Goal: Information Seeking & Learning: Learn about a topic

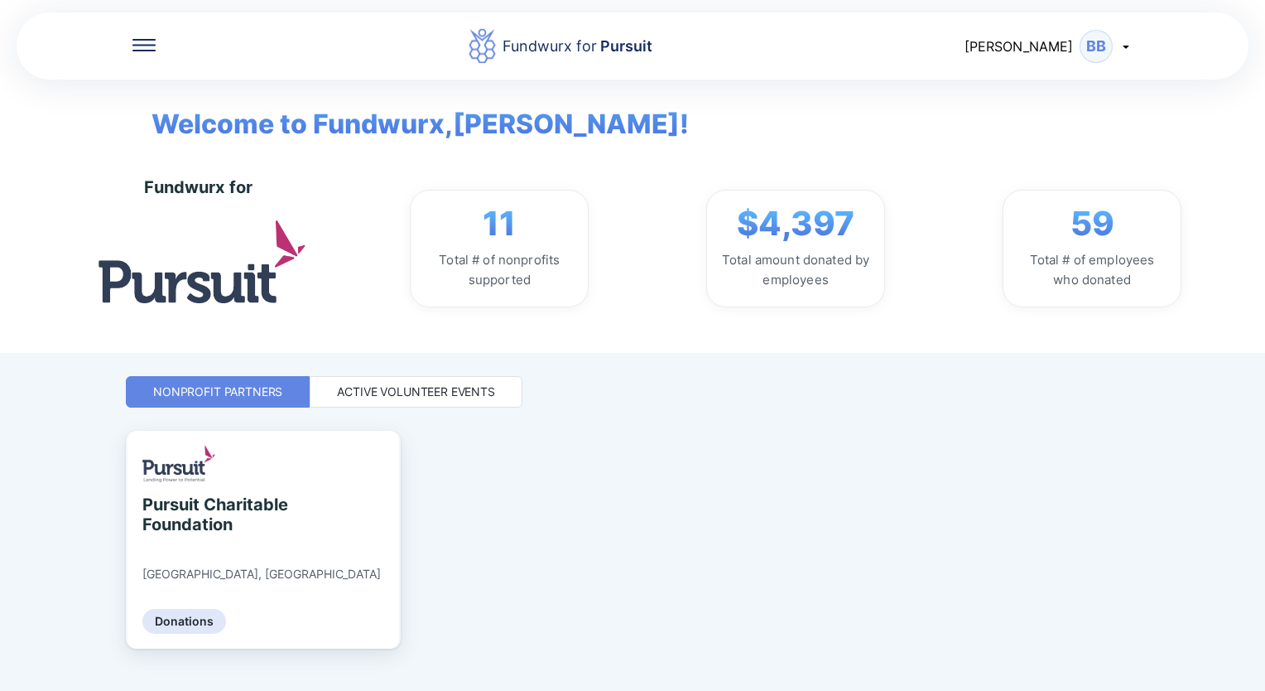
click at [453, 398] on div "Active Volunteer Events" at bounding box center [416, 391] width 158 height 17
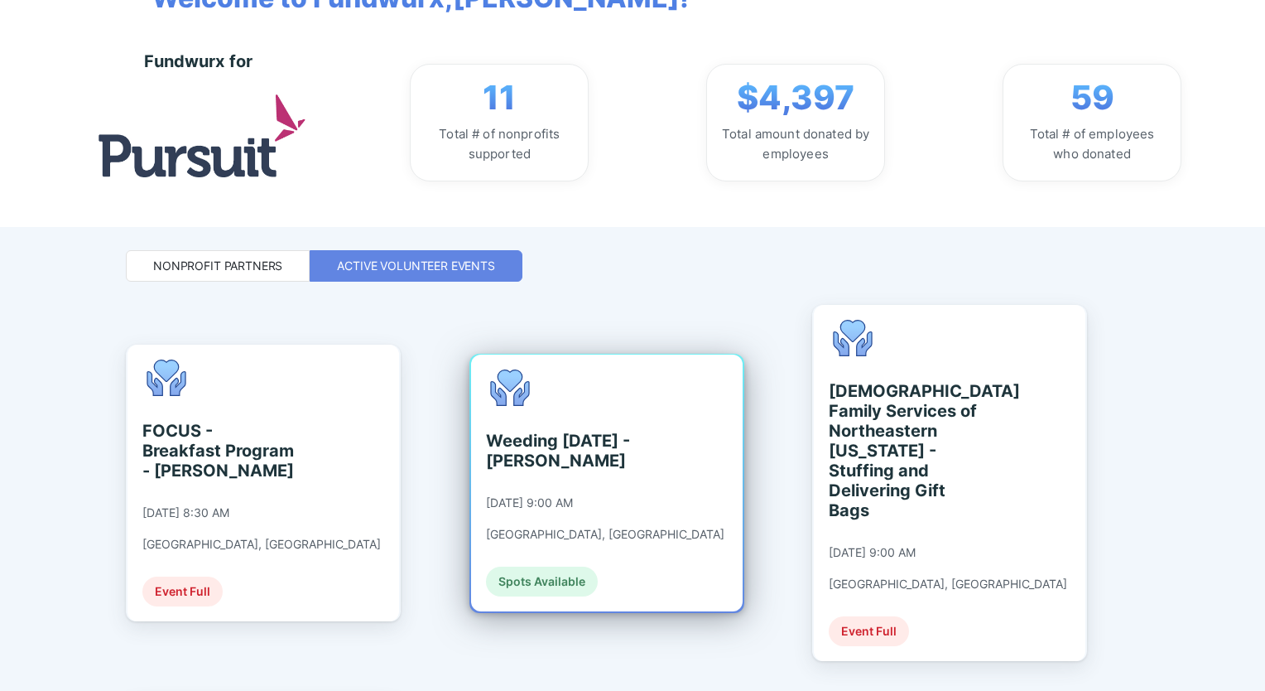
scroll to position [166, 0]
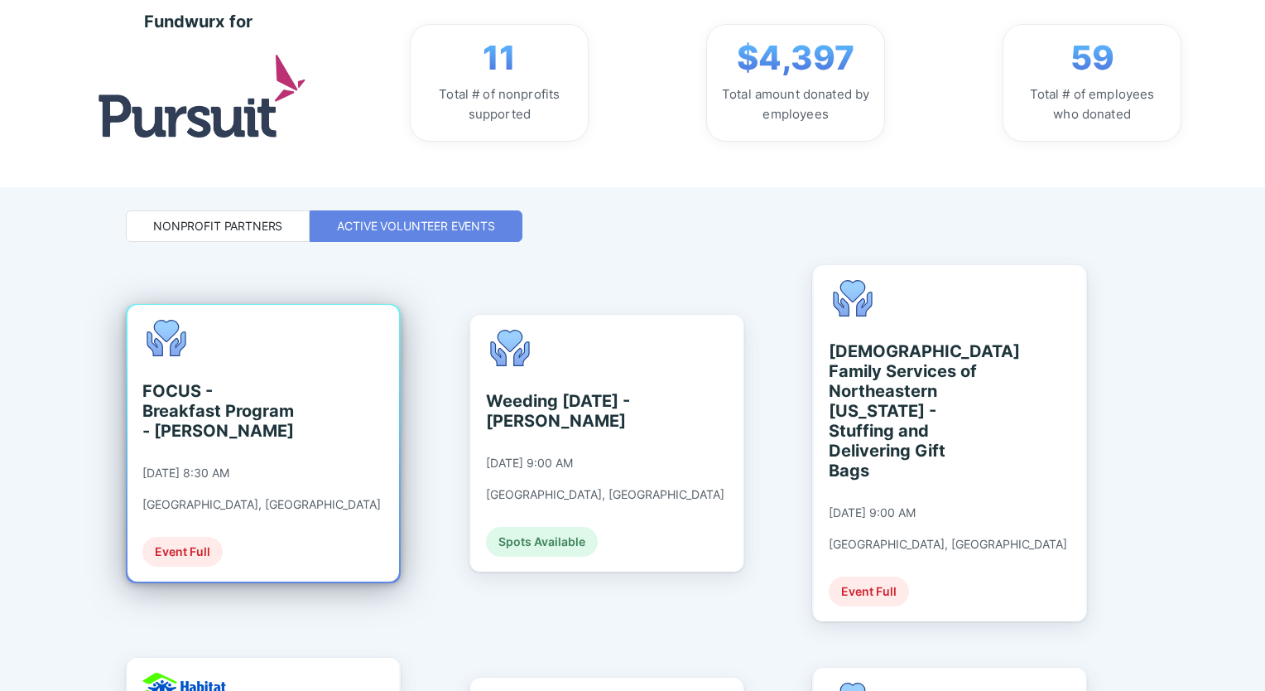
click at [236, 401] on div "FOCUS - Breakfast Program - [PERSON_NAME]" at bounding box center [218, 411] width 152 height 60
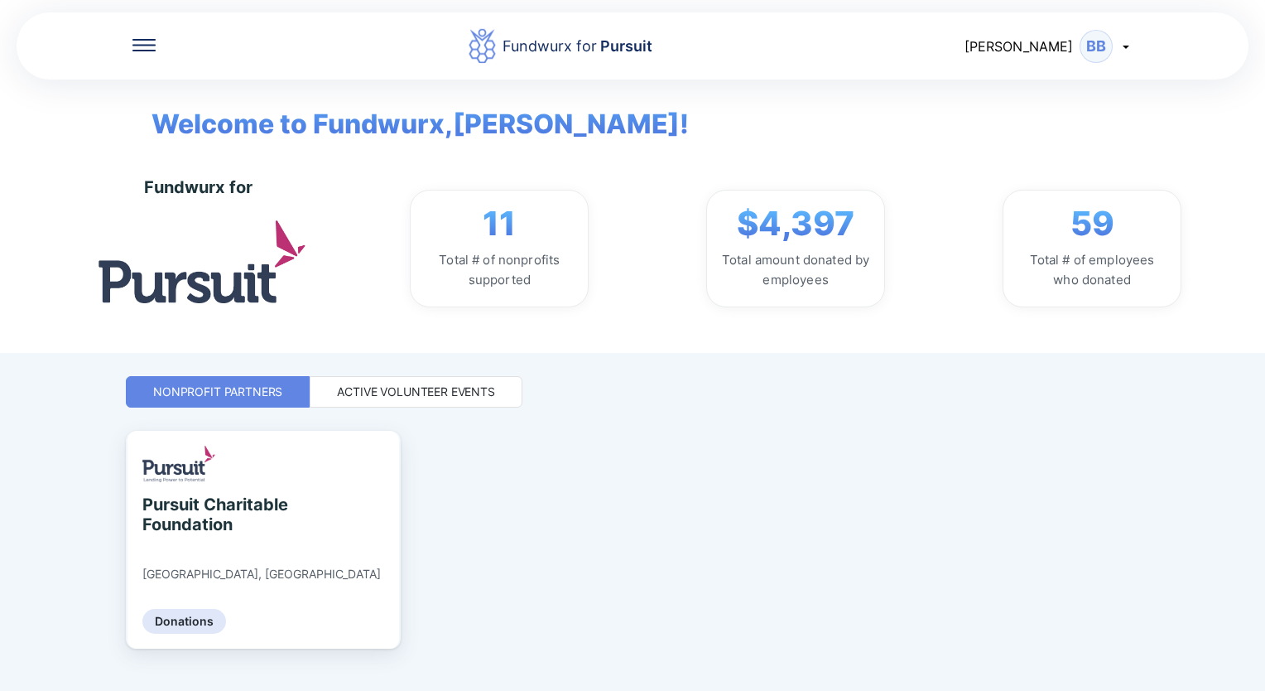
click at [424, 399] on div "Active Volunteer Events" at bounding box center [416, 391] width 213 height 31
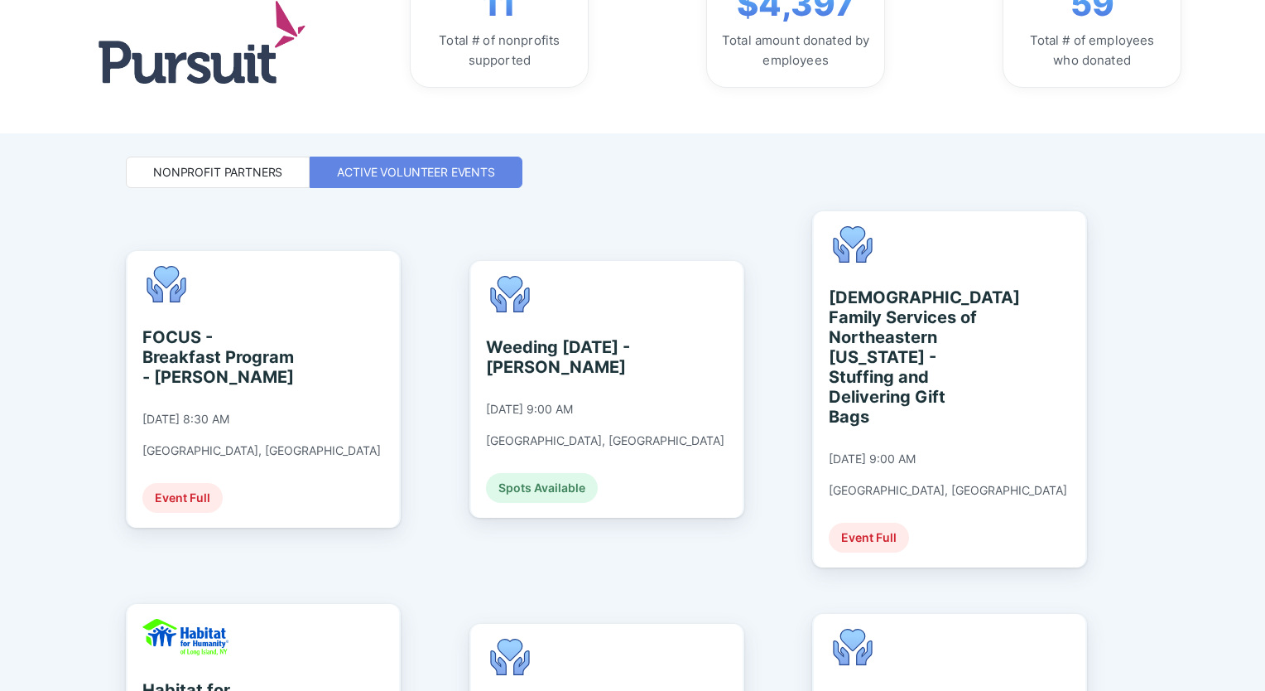
scroll to position [248, 0]
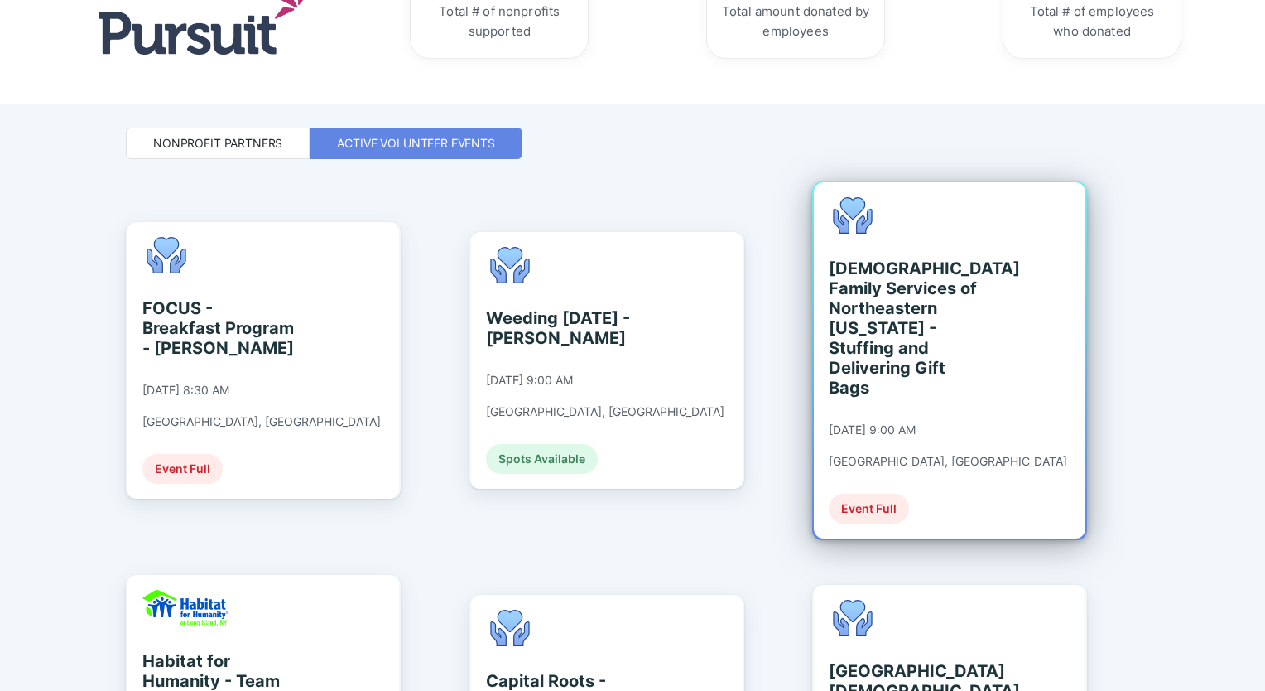
click at [924, 311] on div "[DEMOGRAPHIC_DATA] Family Services of Northeastern [US_STATE] - Stuffing and De…" at bounding box center [905, 327] width 152 height 139
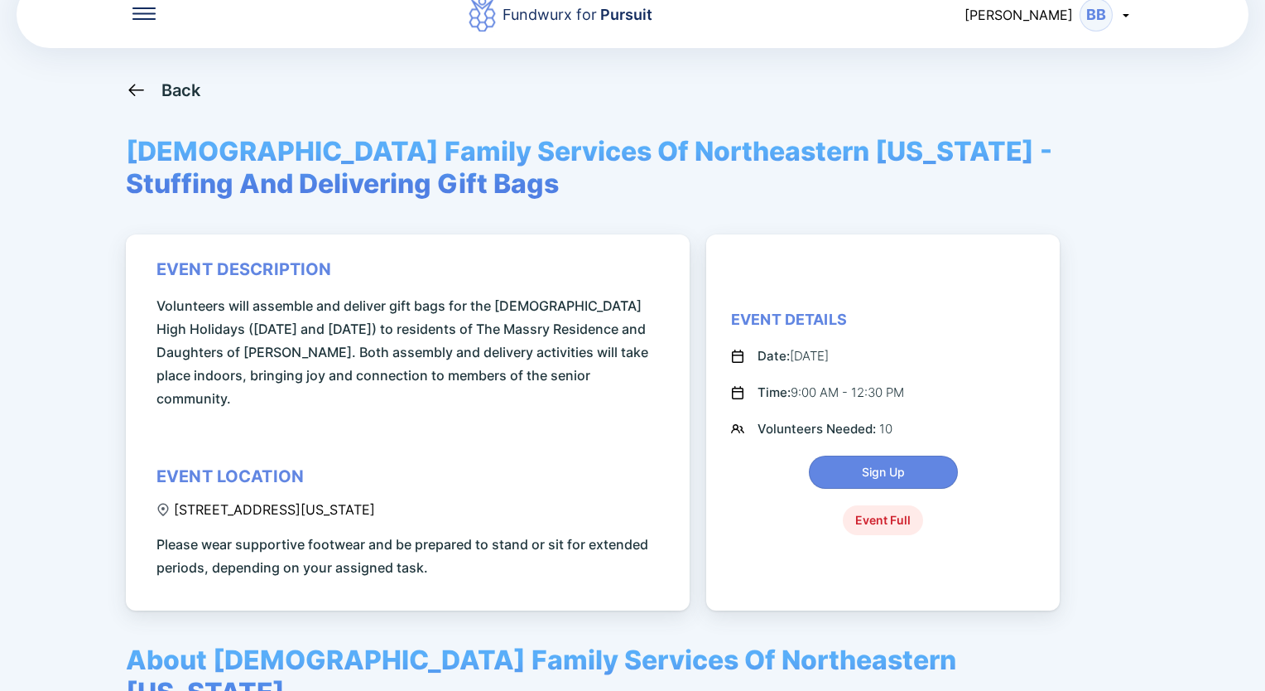
scroll to position [83, 0]
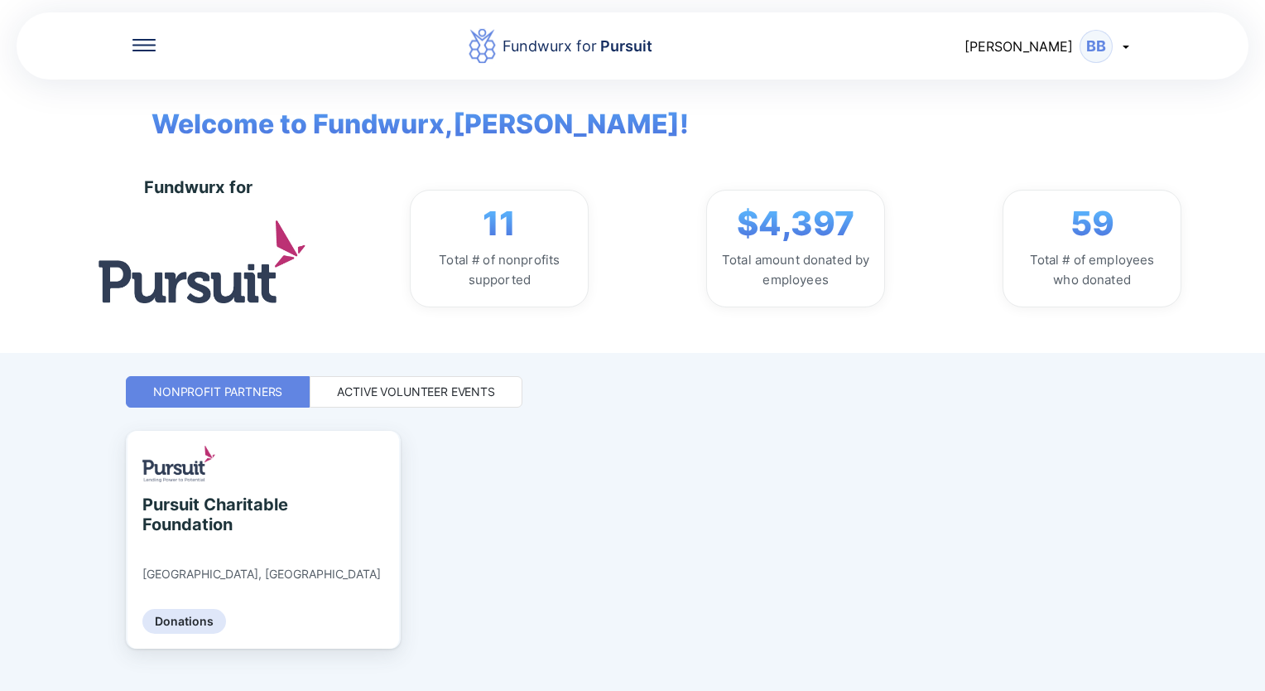
click at [436, 392] on div "Active Volunteer Events" at bounding box center [416, 391] width 158 height 17
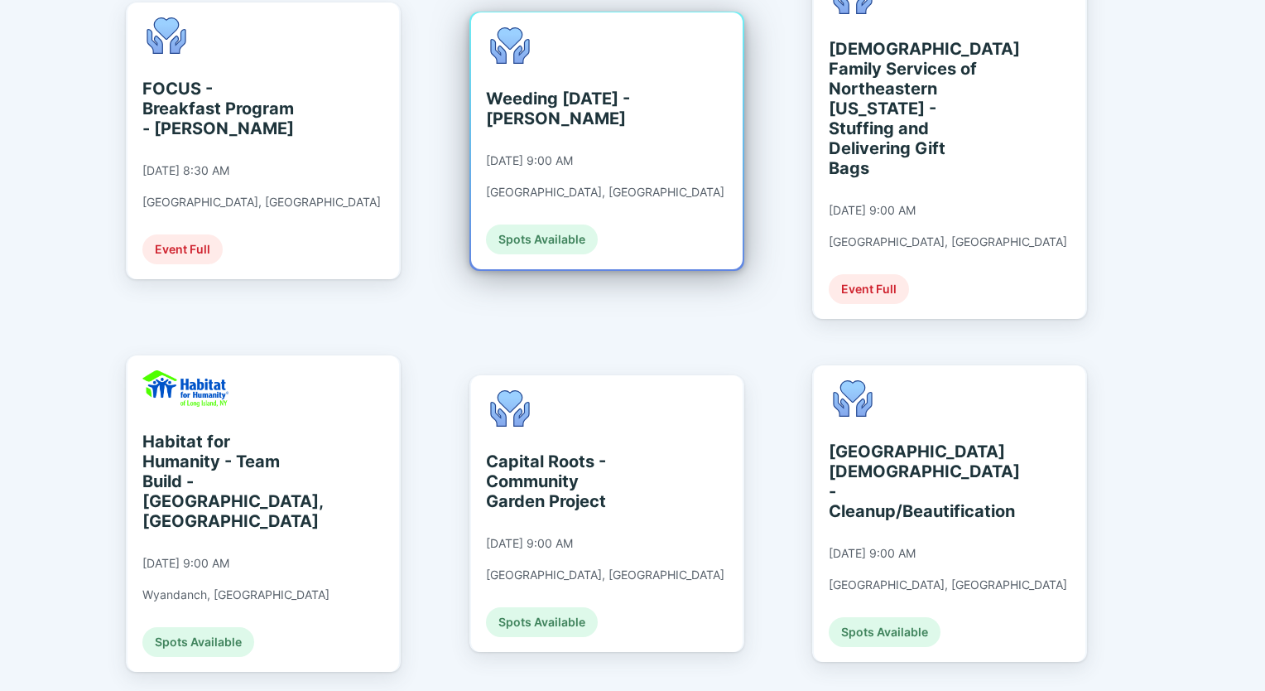
scroll to position [497, 0]
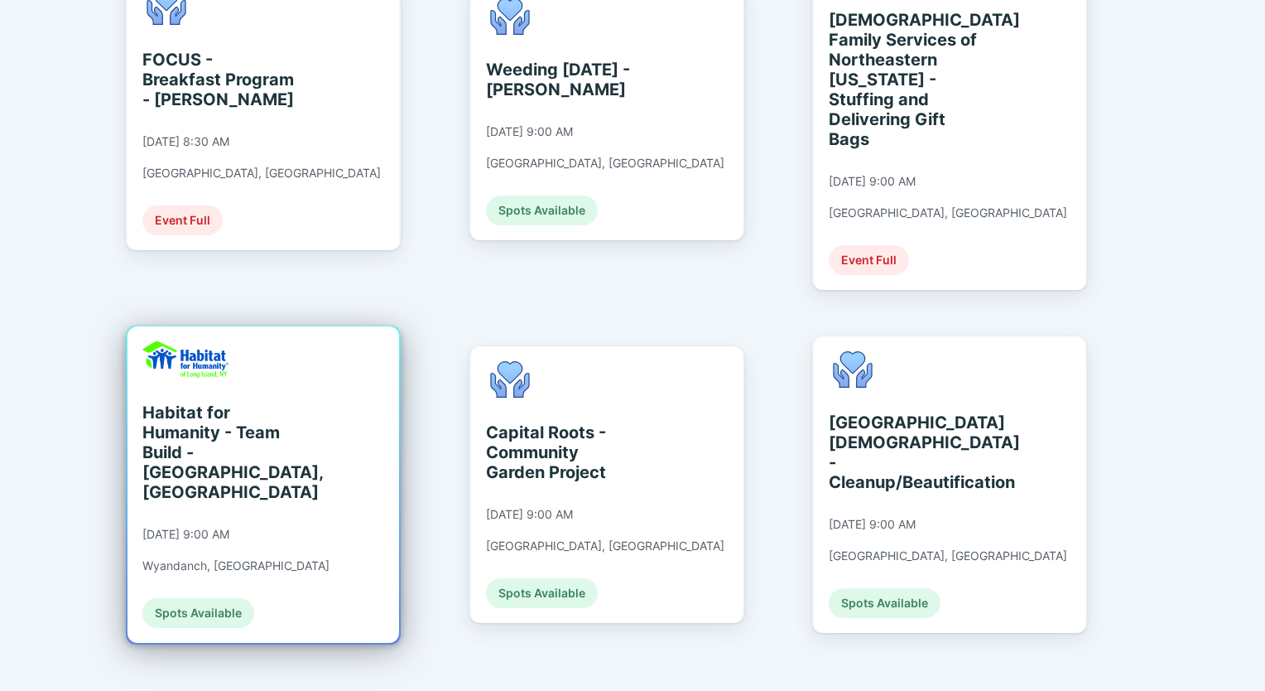
click at [234, 429] on div "Habitat for Humanity - Team Build - [GEOGRAPHIC_DATA], [GEOGRAPHIC_DATA]" at bounding box center [218, 452] width 152 height 99
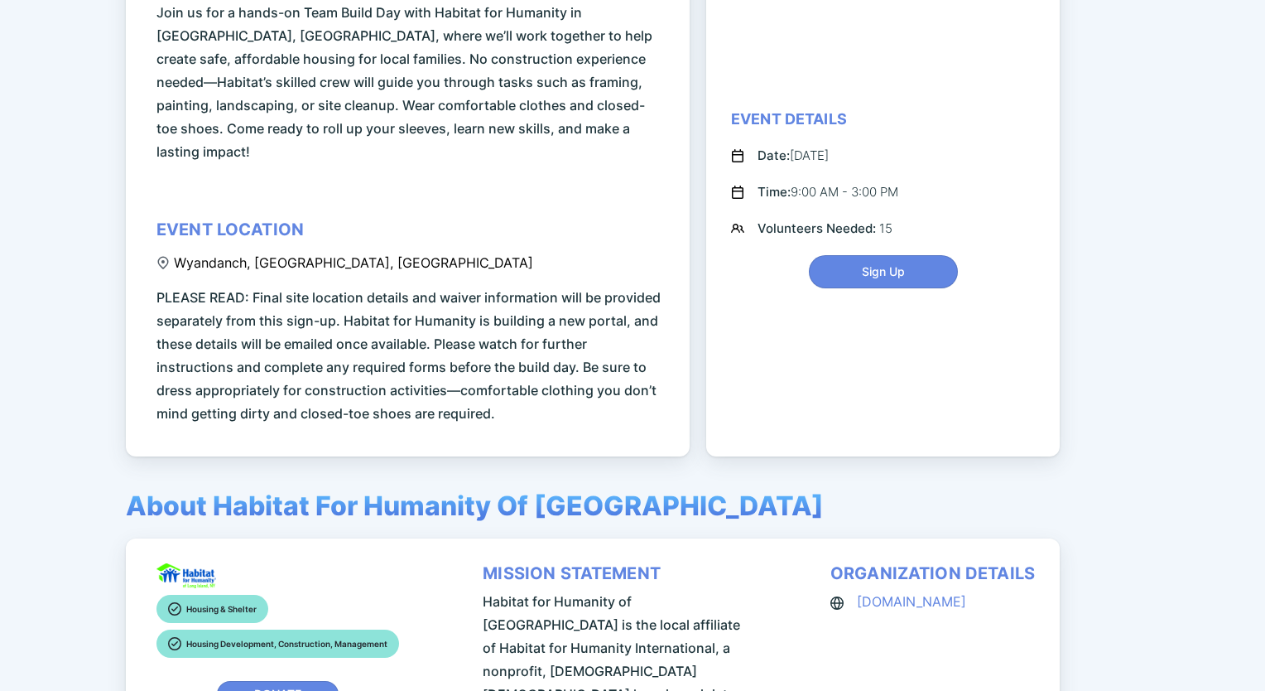
scroll to position [331, 0]
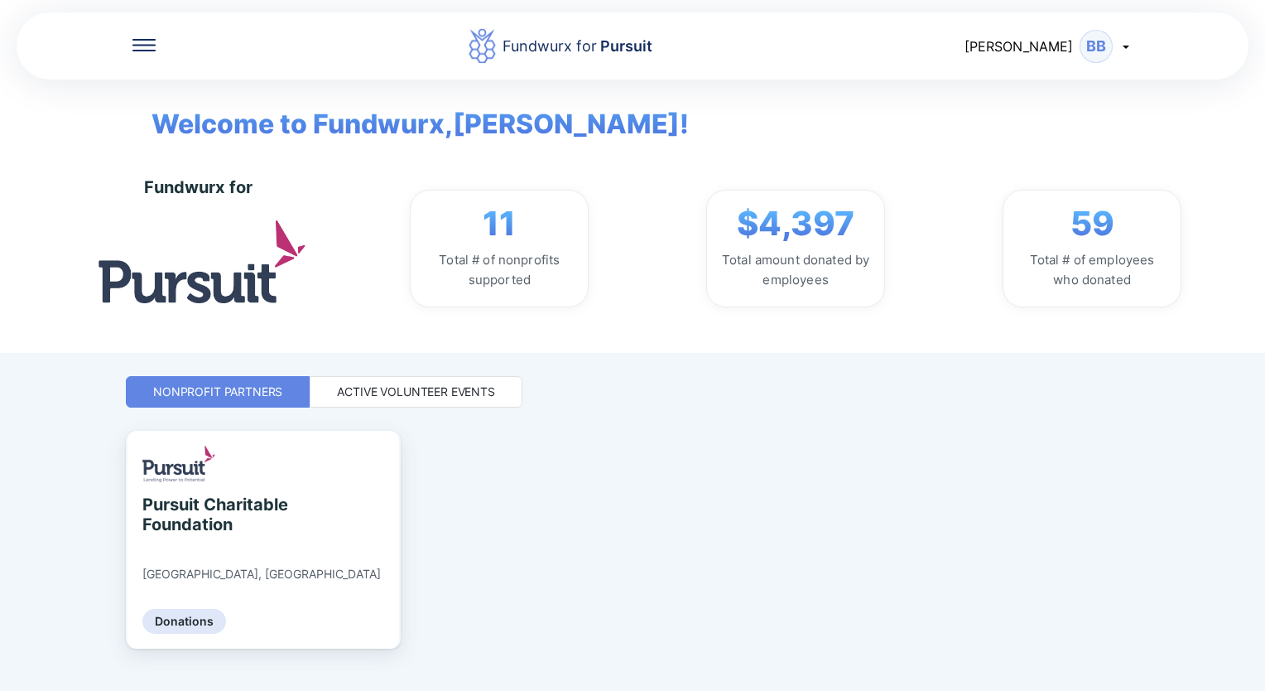
click at [435, 373] on div "Fundwurx for Pursuit Brittany BB Welcome to Fundwurx, [PERSON_NAME] ! Fundwurx …" at bounding box center [633, 345] width 1014 height 691
click at [424, 387] on div "Active Volunteer Events" at bounding box center [416, 391] width 158 height 17
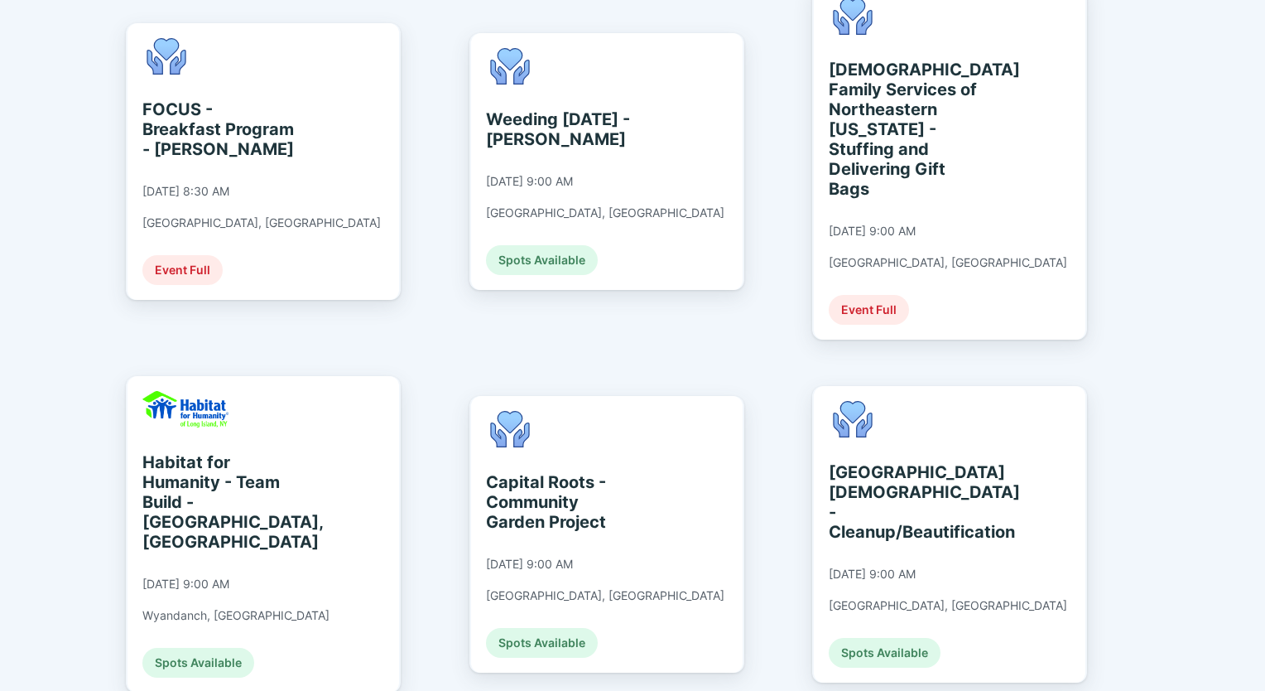
scroll to position [580, 0]
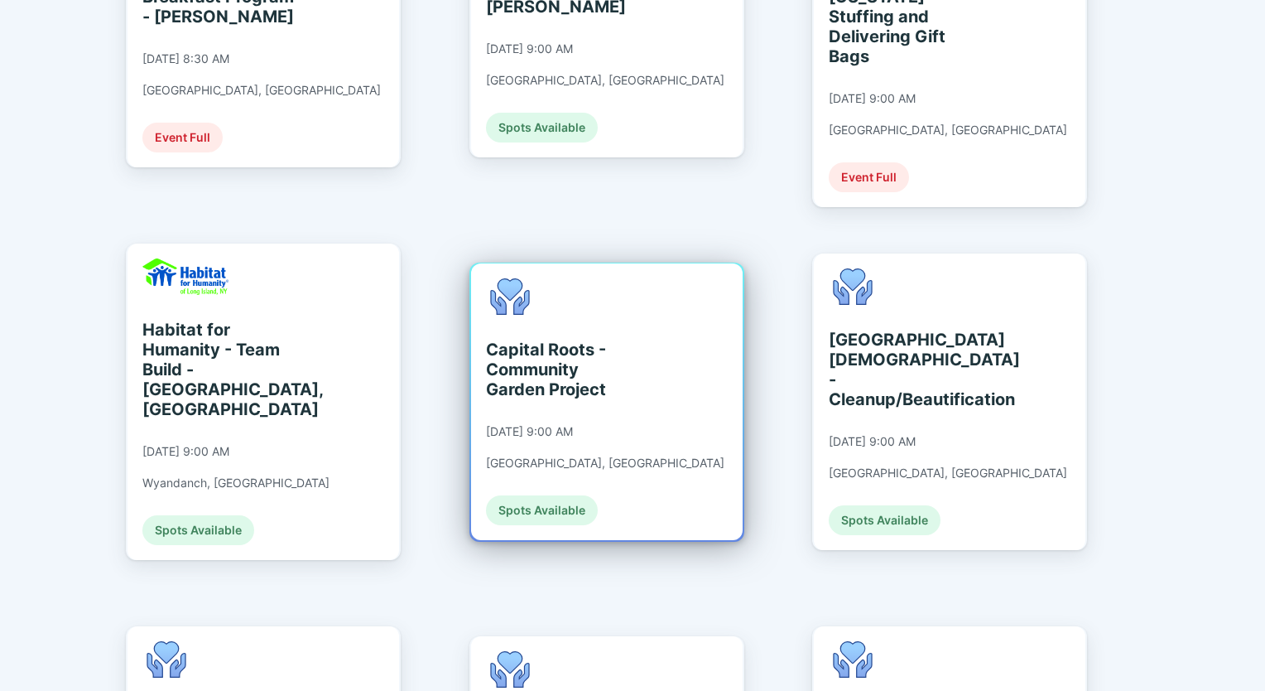
click at [550, 355] on div "Capital Roots - Community Garden Project" at bounding box center [562, 370] width 152 height 60
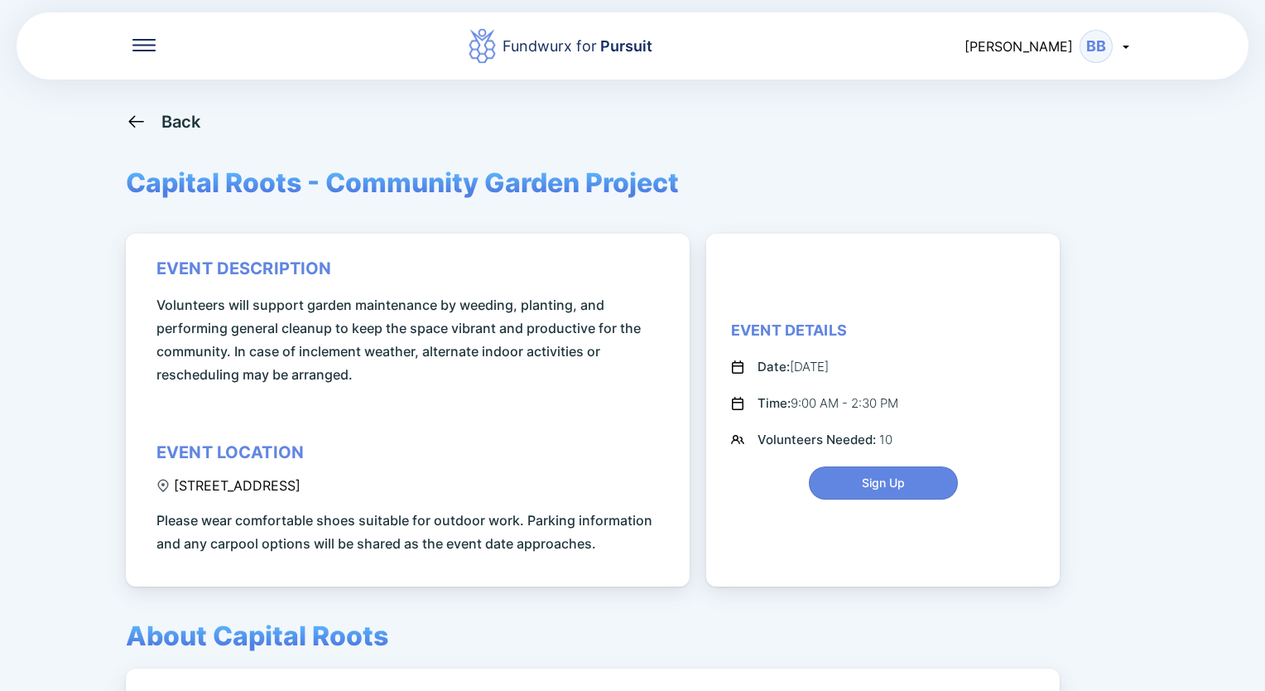
click at [182, 112] on div "Back" at bounding box center [181, 122] width 40 height 20
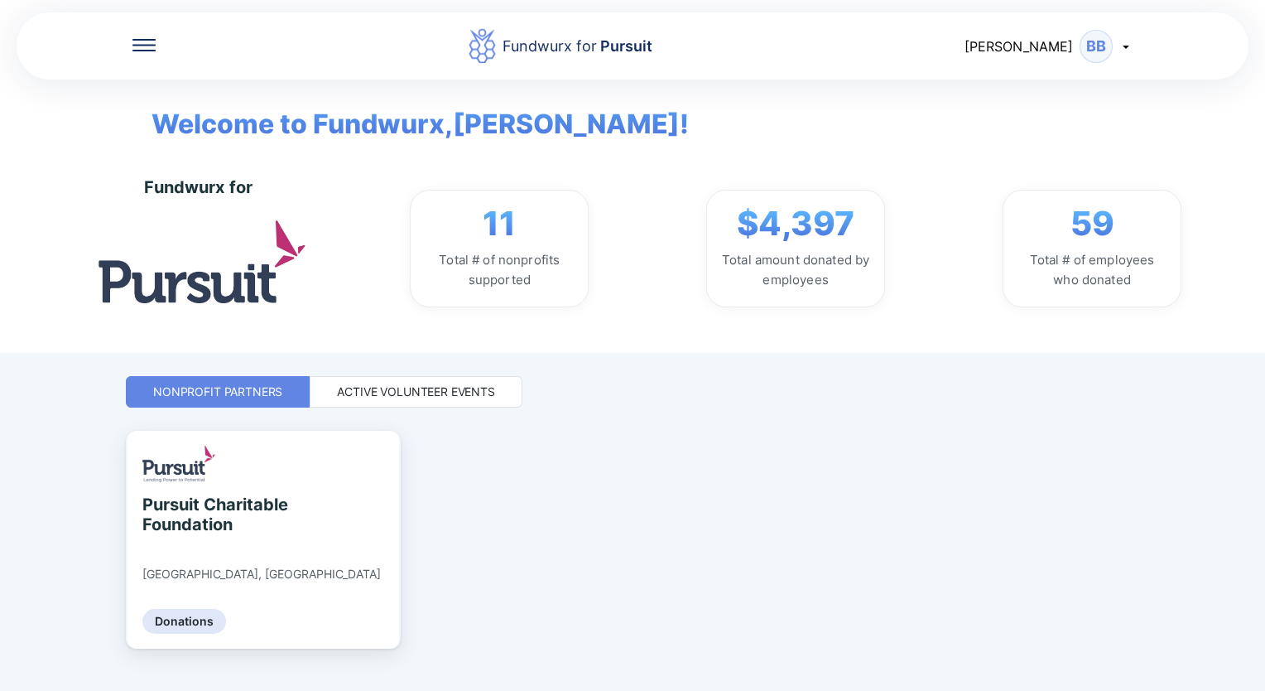
click at [485, 393] on div "Active Volunteer Events" at bounding box center [416, 391] width 213 height 31
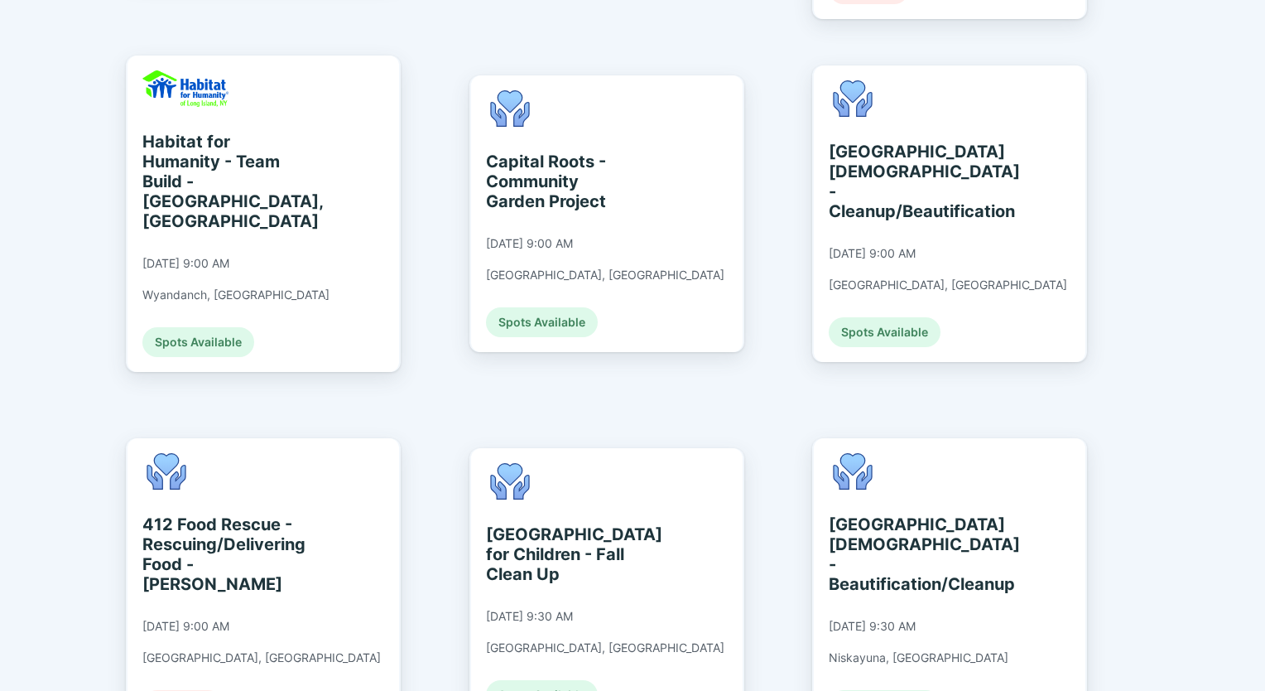
scroll to position [911, 0]
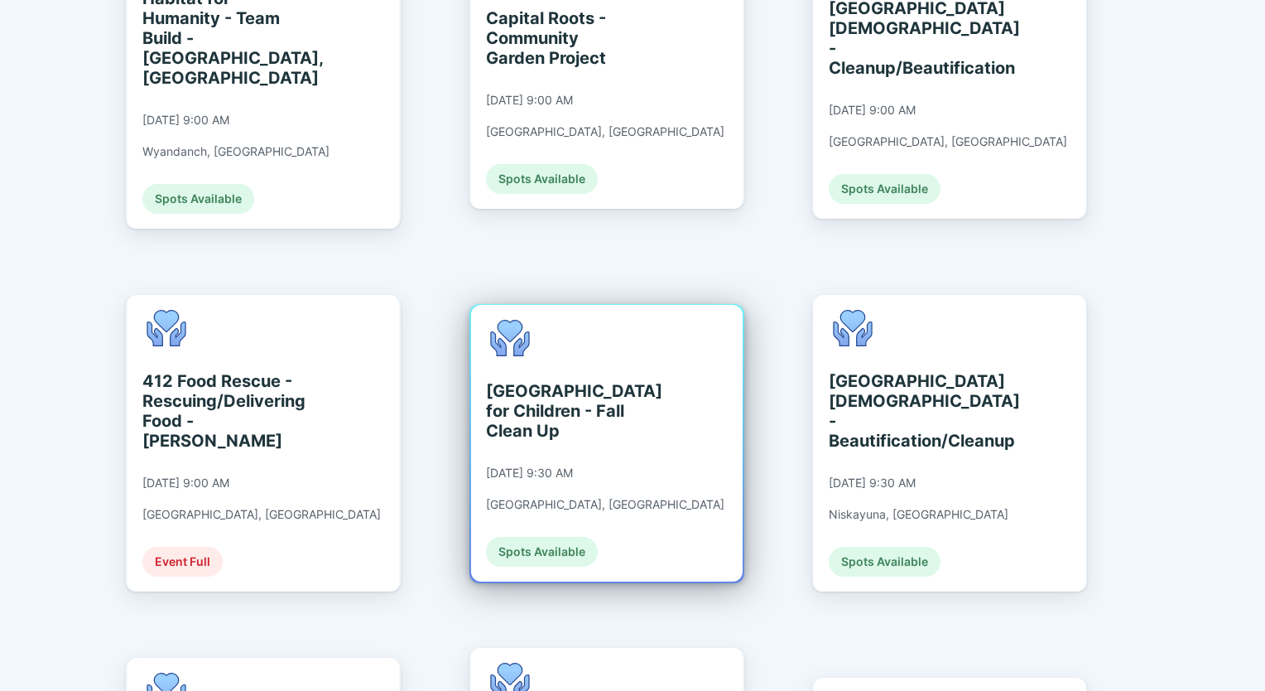
click at [540, 381] on div "[GEOGRAPHIC_DATA] for Children - Fall Clean Up" at bounding box center [562, 411] width 152 height 60
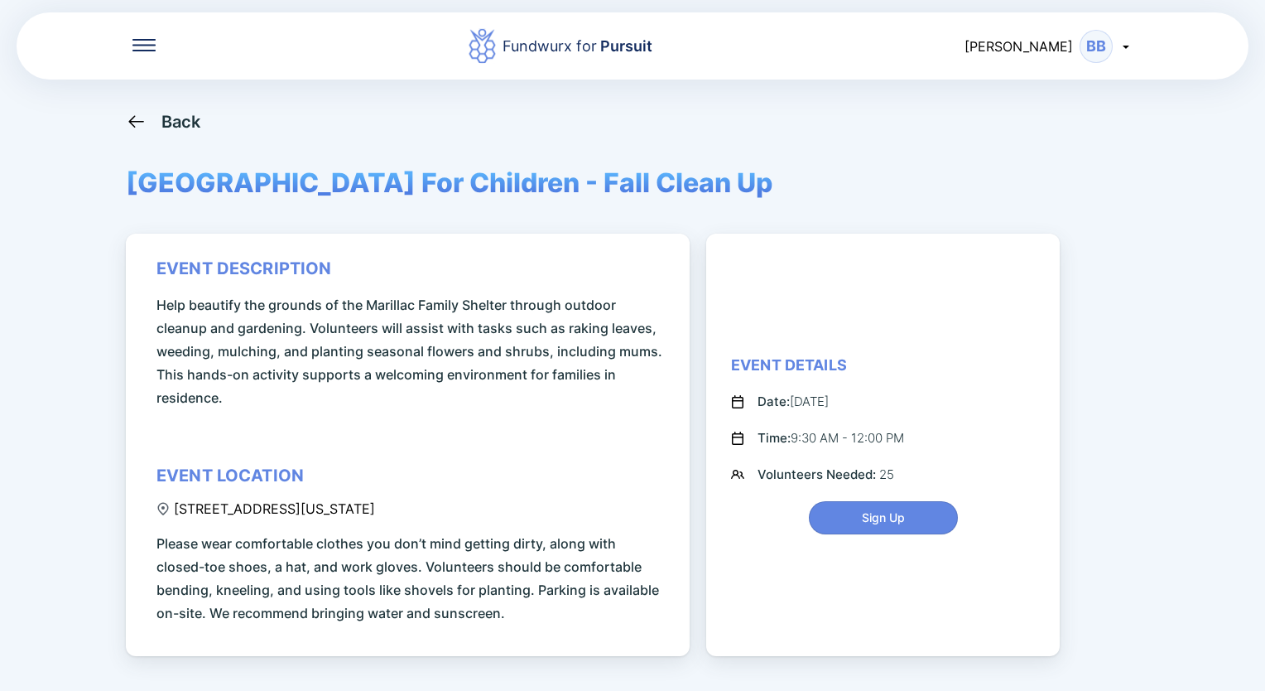
click at [142, 123] on icon at bounding box center [136, 121] width 21 height 21
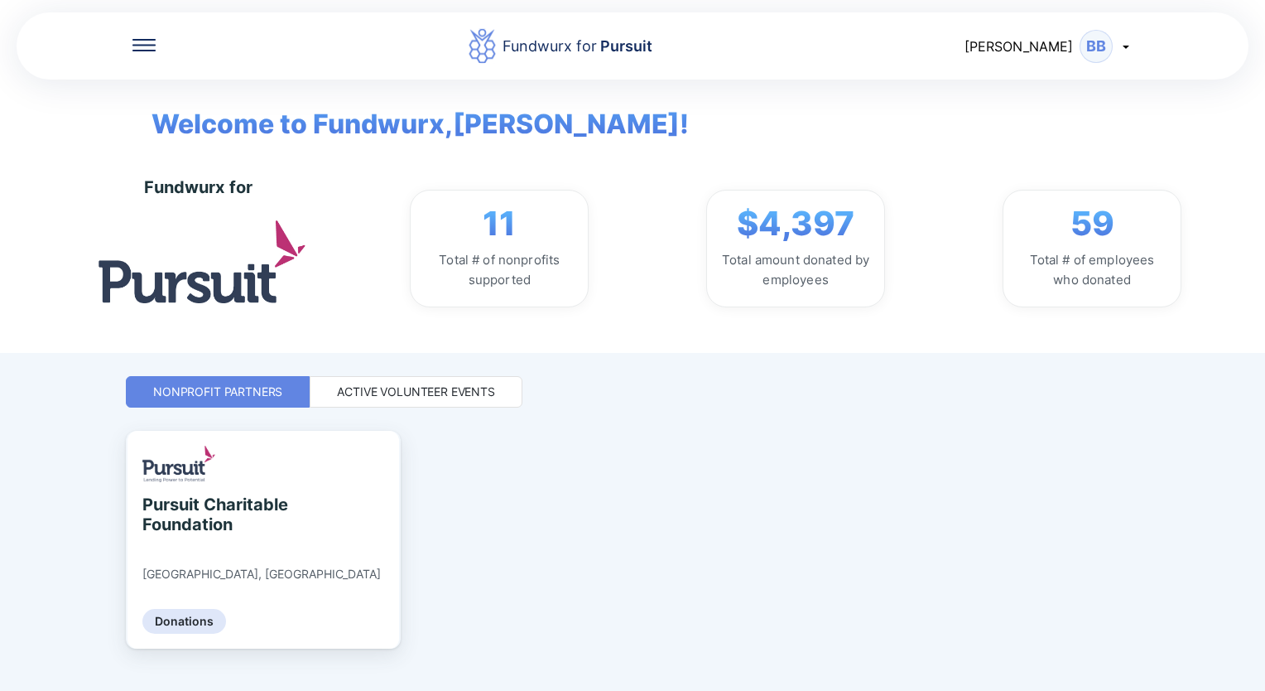
click at [397, 396] on div "Active Volunteer Events" at bounding box center [416, 391] width 158 height 17
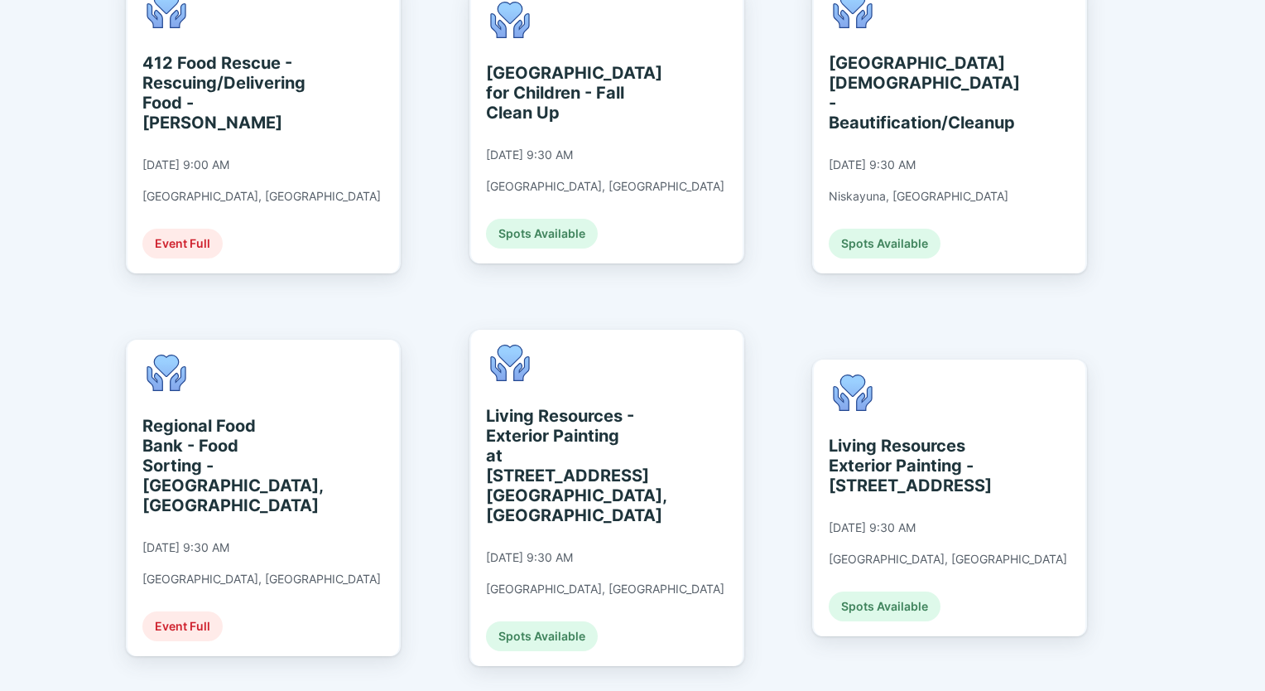
scroll to position [1242, 0]
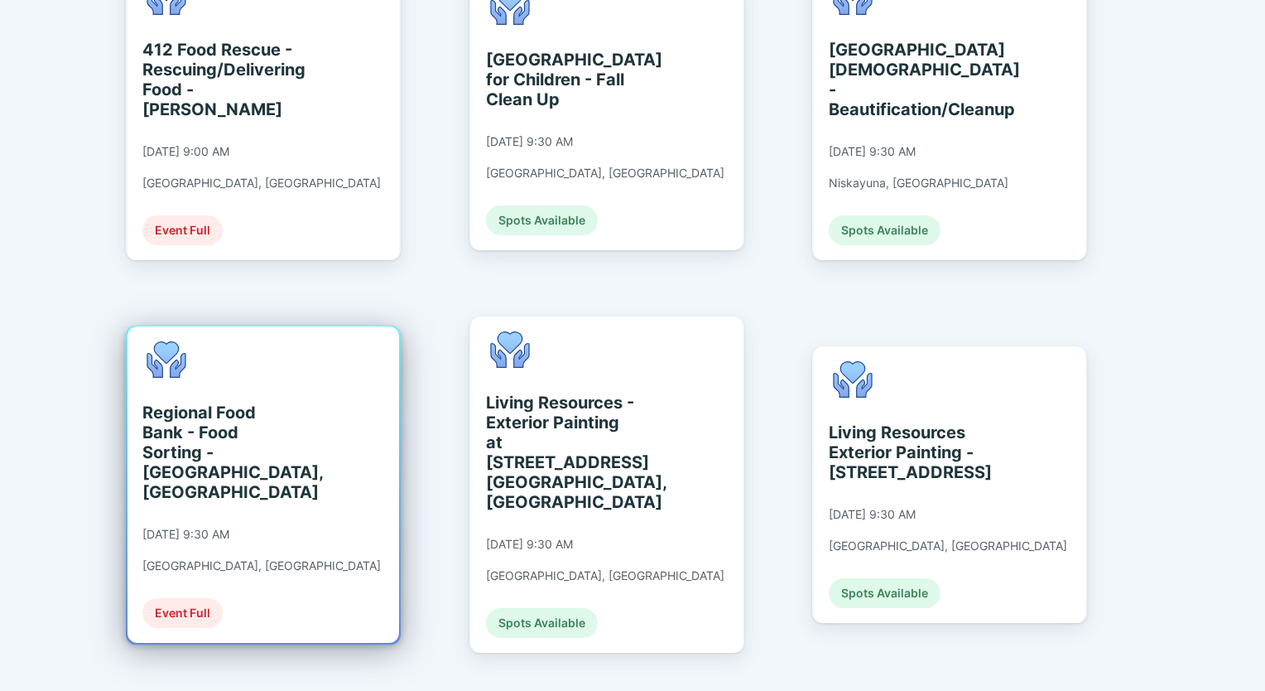
click at [222, 403] on div "Regional Food Bank - Food Sorting - [GEOGRAPHIC_DATA], [GEOGRAPHIC_DATA]" at bounding box center [218, 452] width 152 height 99
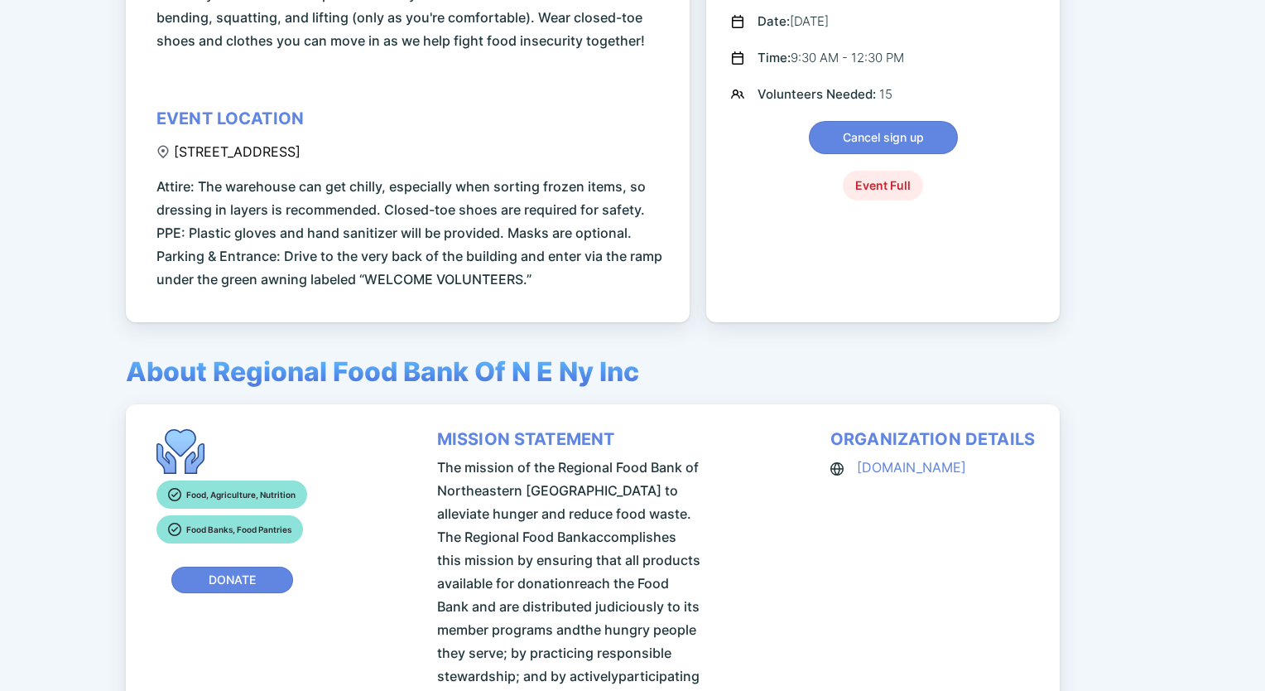
scroll to position [414, 0]
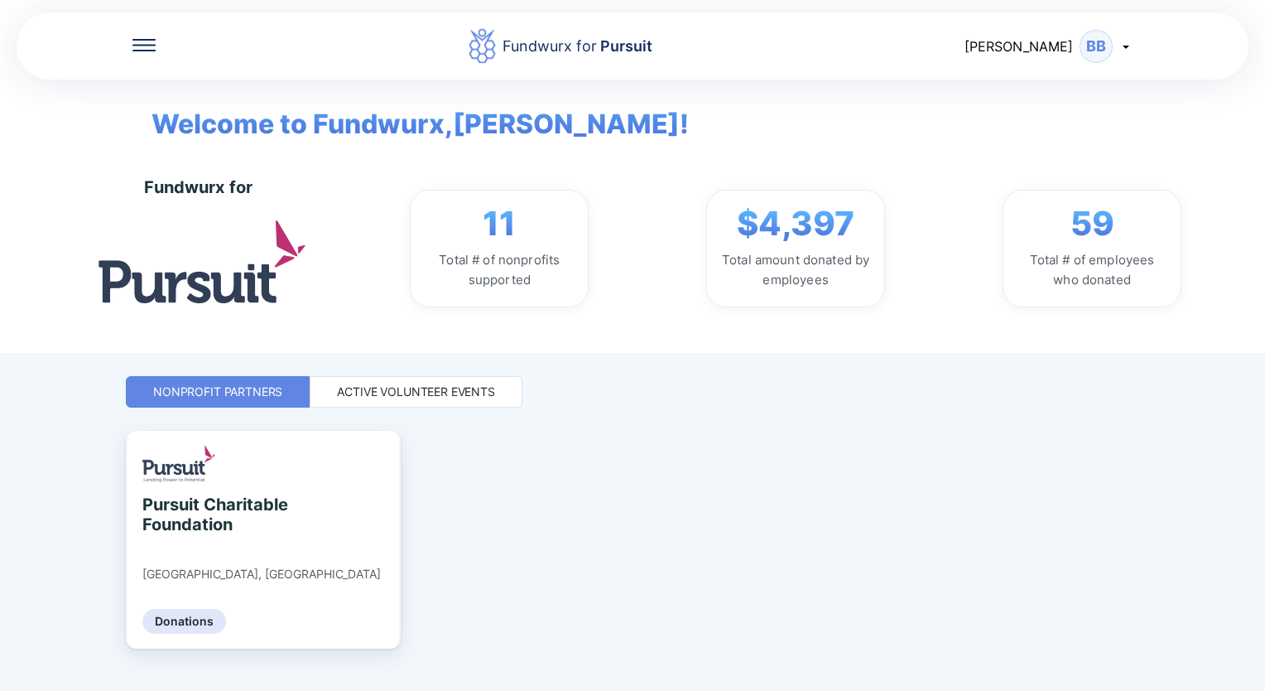
click at [362, 390] on div "Active Volunteer Events" at bounding box center [416, 391] width 158 height 17
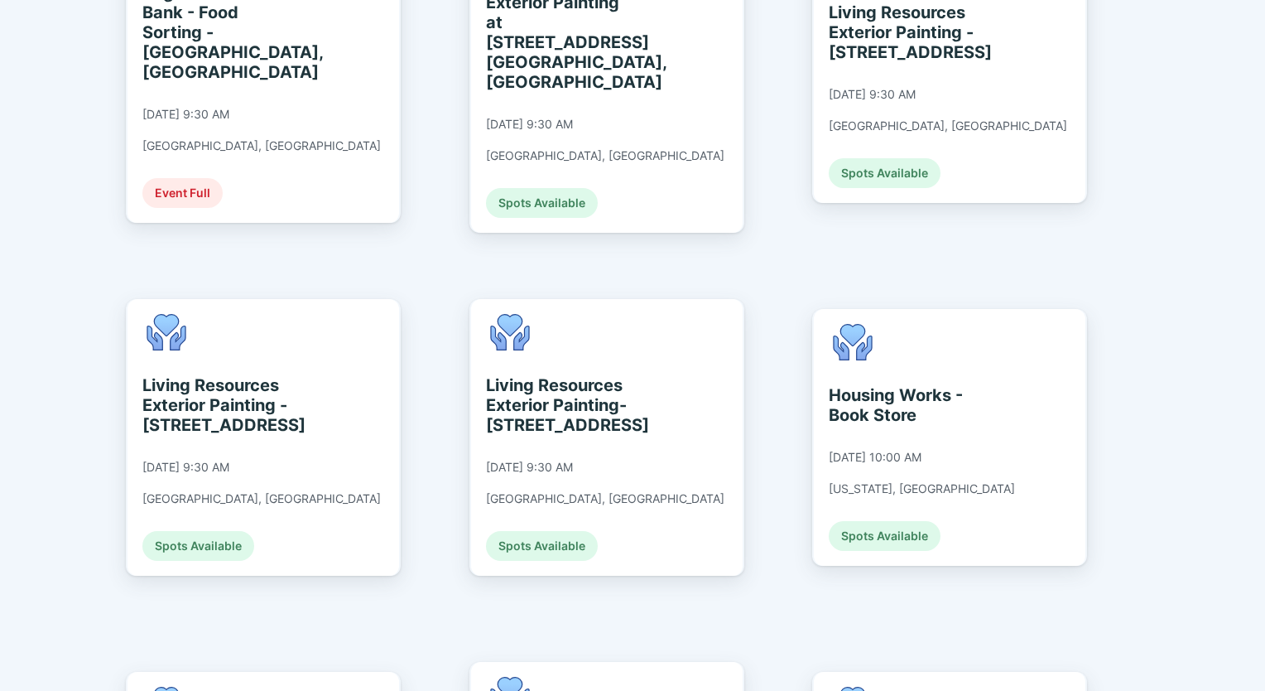
scroll to position [1661, 0]
